Goal: Find specific page/section: Find specific page/section

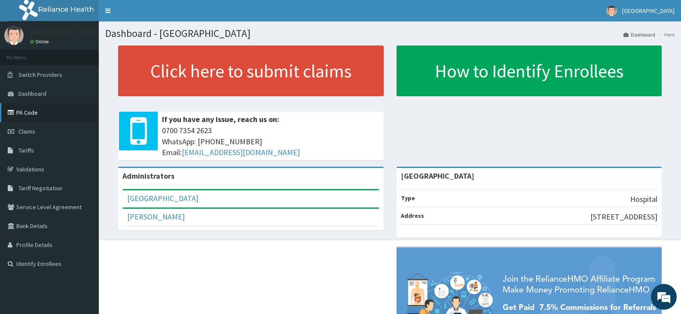
click at [65, 109] on link "PA Code" at bounding box center [49, 112] width 99 height 19
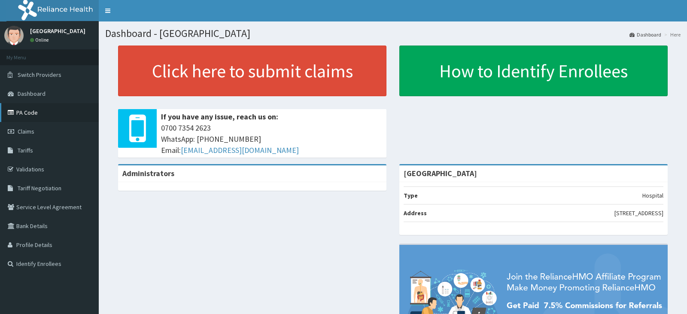
click at [24, 117] on link "PA Code" at bounding box center [49, 112] width 99 height 19
click at [33, 118] on link "PA Code" at bounding box center [49, 112] width 99 height 19
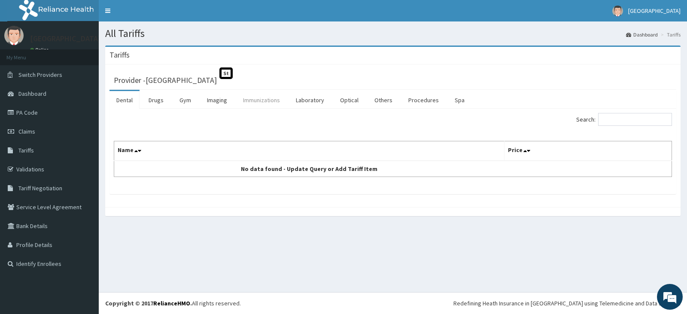
click at [274, 103] on link "Immunizations" at bounding box center [261, 100] width 51 height 18
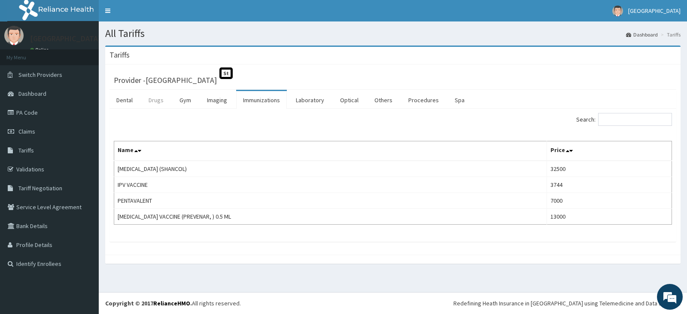
click at [157, 105] on link "Drugs" at bounding box center [156, 100] width 29 height 18
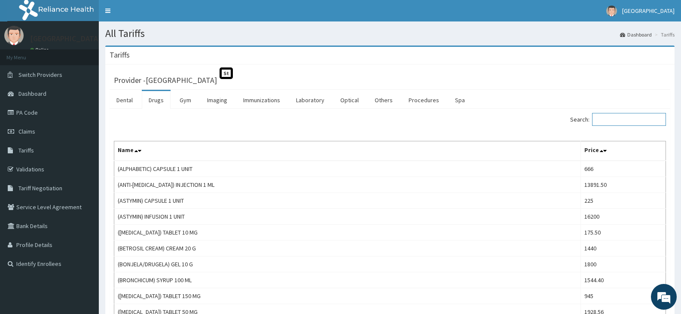
click at [631, 119] on input "Search:" at bounding box center [629, 119] width 74 height 13
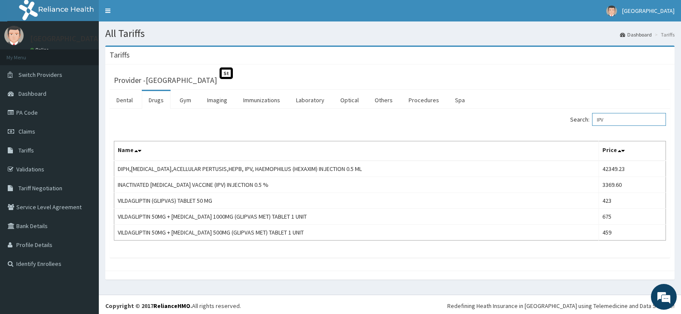
drag, startPoint x: 620, startPoint y: 117, endPoint x: 583, endPoint y: 120, distance: 37.0
click at [583, 120] on label "Search: IPV" at bounding box center [618, 119] width 96 height 13
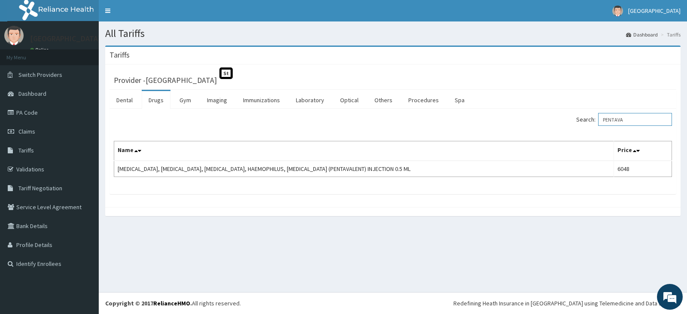
type input "PENTAVA"
